Goal: Transaction & Acquisition: Subscribe to service/newsletter

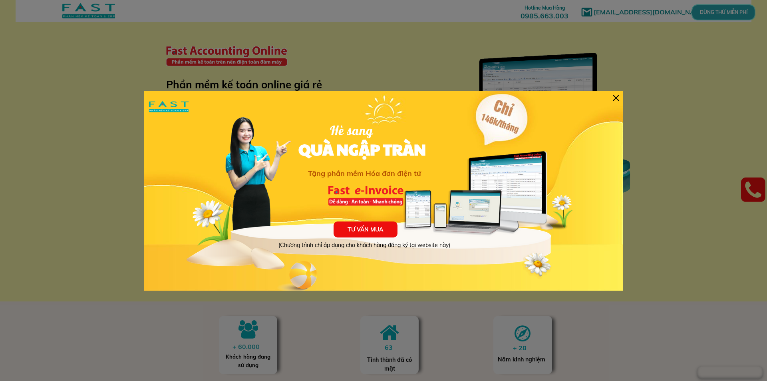
click at [616, 97] on div at bounding box center [616, 98] width 6 height 6
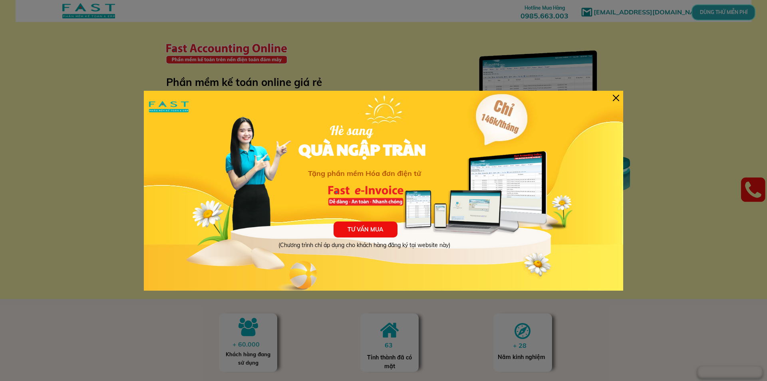
click at [617, 96] on div at bounding box center [616, 98] width 6 height 6
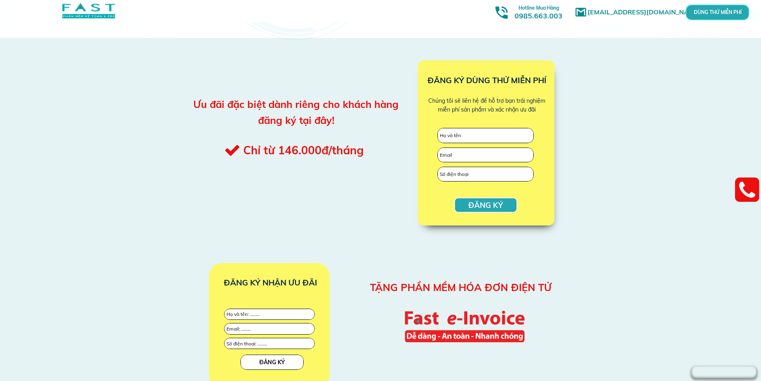
scroll to position [710, 0]
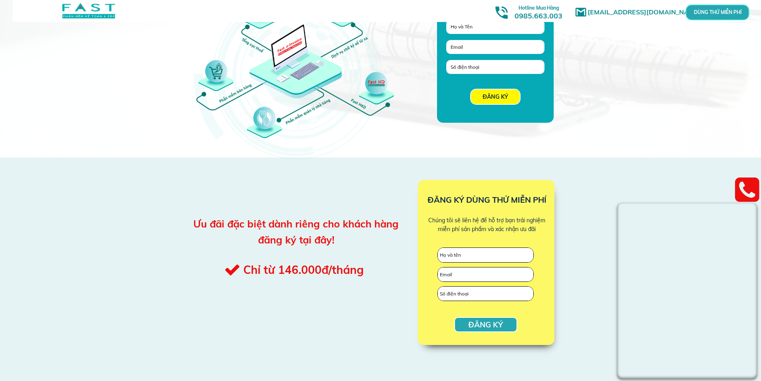
click at [602, 339] on div "ĐĂNG KÝ ĐĂNG KÝ DÙNG THỬ MIỄN PHÍ Chúng tôi sẽ liên hệ để hỗ trợ bạn trải nghiệ…" at bounding box center [380, 258] width 761 height 202
click at [753, 186] on link at bounding box center [747, 190] width 24 height 30
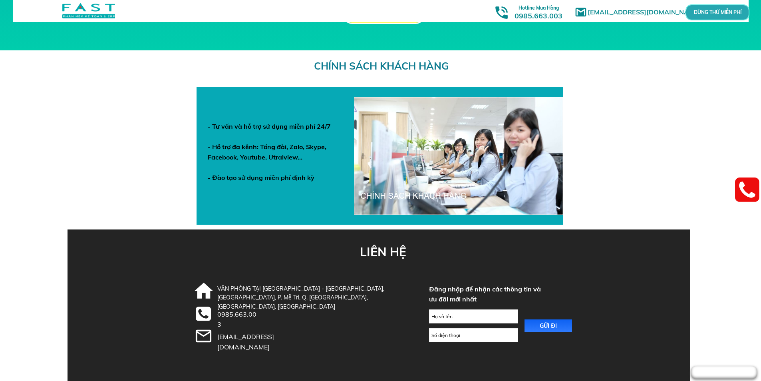
scroll to position [2747, 0]
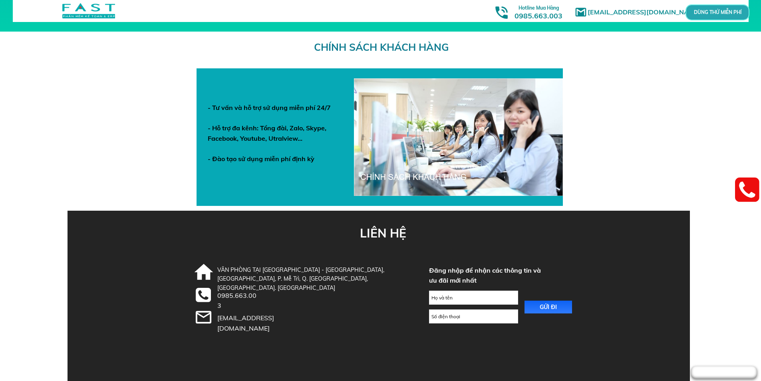
click at [685, 179] on div "CHÍNH SÁCH KHÁCH HÀNG - Tư vấn và hỗ trợ sử dụng miễn phí 24/7 - Hỗ trợ đa kênh…" at bounding box center [380, 121] width 761 height 179
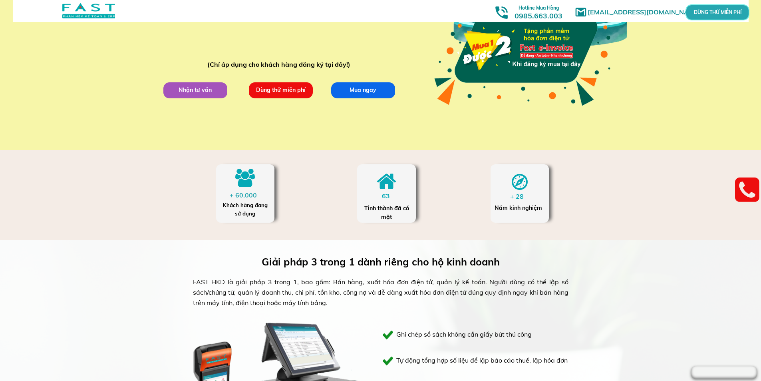
scroll to position [0, 0]
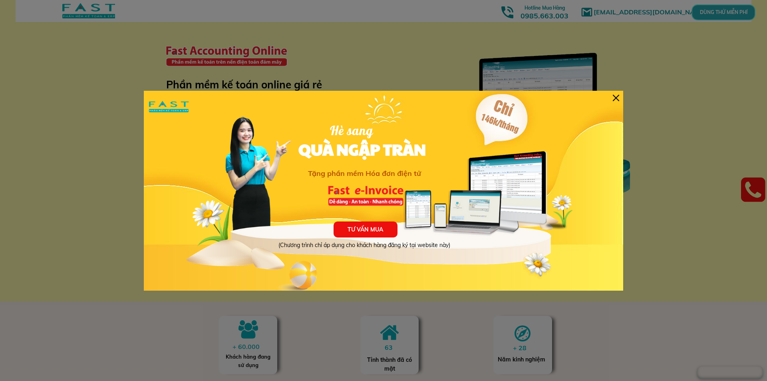
click at [616, 101] on div at bounding box center [616, 98] width 6 height 6
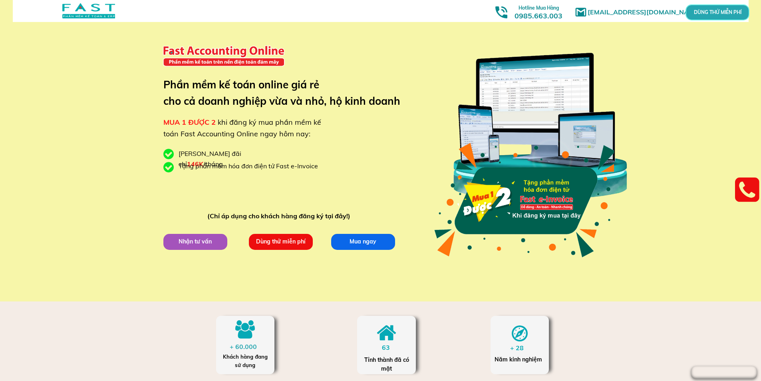
click at [641, 67] on div "[EMAIL_ADDRESS][DOMAIN_NAME] MUA 1 ĐƯỢC 2 khi đăng ký mua phần mềm kế toán Fast…" at bounding box center [380, 150] width 761 height 301
drag, startPoint x: 236, startPoint y: 124, endPoint x: 262, endPoint y: 124, distance: 26.0
click at [262, 124] on span "khi đăng ký mua phần mềm kế toán Fast Accounting Online ngay hôm nay:" at bounding box center [242, 127] width 158 height 21
drag, startPoint x: 193, startPoint y: 133, endPoint x: 242, endPoint y: 137, distance: 49.7
click at [242, 137] on span "khi đăng ký mua phần mềm kế toán Fast Accounting Online ngay hôm nay:" at bounding box center [242, 127] width 158 height 21
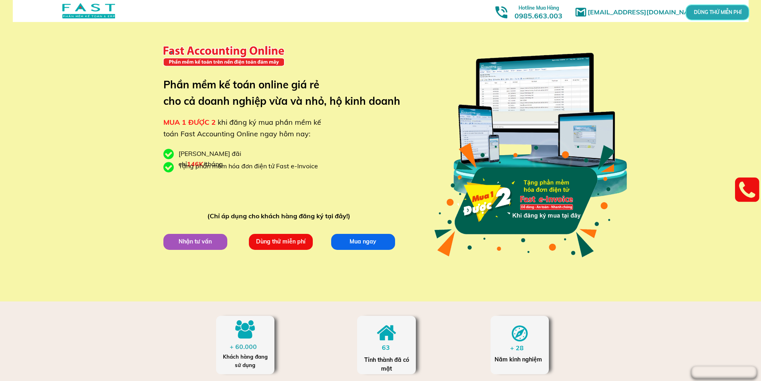
click at [278, 137] on span "khi đăng ký mua phần mềm kế toán Fast Accounting Online ngay hôm nay:" at bounding box center [242, 127] width 158 height 21
drag, startPoint x: 165, startPoint y: 136, endPoint x: 257, endPoint y: 138, distance: 92.7
click at [257, 138] on span "khi đăng ký mua phần mềm kế toán Fast Accounting Online ngay hôm nay:" at bounding box center [242, 127] width 158 height 21
click at [278, 136] on span "khi đăng ký mua phần mềm kế toán Fast Accounting Online ngay hôm nay:" at bounding box center [242, 127] width 158 height 21
drag, startPoint x: 167, startPoint y: 137, endPoint x: 221, endPoint y: 133, distance: 53.6
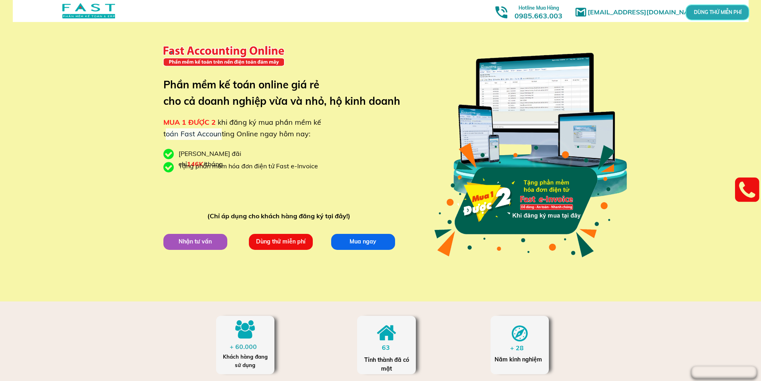
click at [221, 133] on span "khi đăng ký mua phần mềm kế toán Fast Accounting Online ngay hôm nay:" at bounding box center [242, 127] width 158 height 21
click at [250, 133] on span "khi đăng ký mua phần mềm kế toán Fast Accounting Online ngay hôm nay:" at bounding box center [242, 127] width 158 height 21
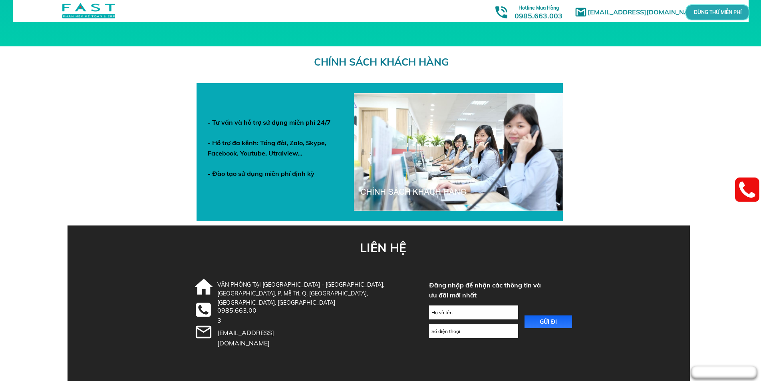
scroll to position [2747, 0]
